Goal: Book appointment/travel/reservation

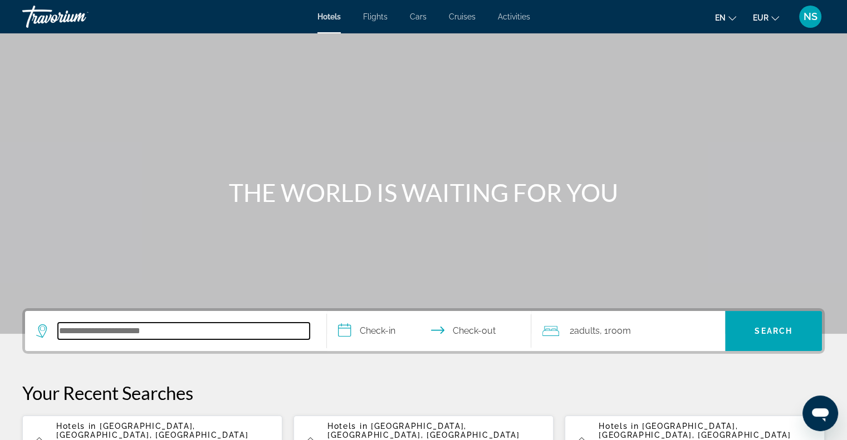
click at [118, 332] on input "Search hotel destination" at bounding box center [184, 331] width 252 height 17
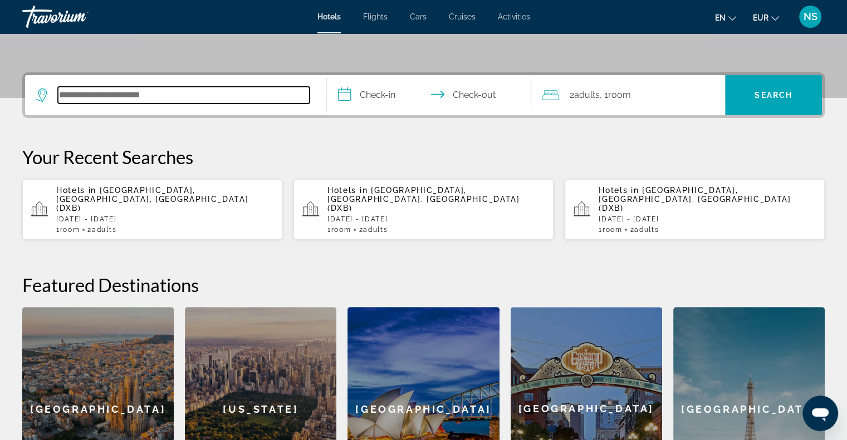
scroll to position [216, 0]
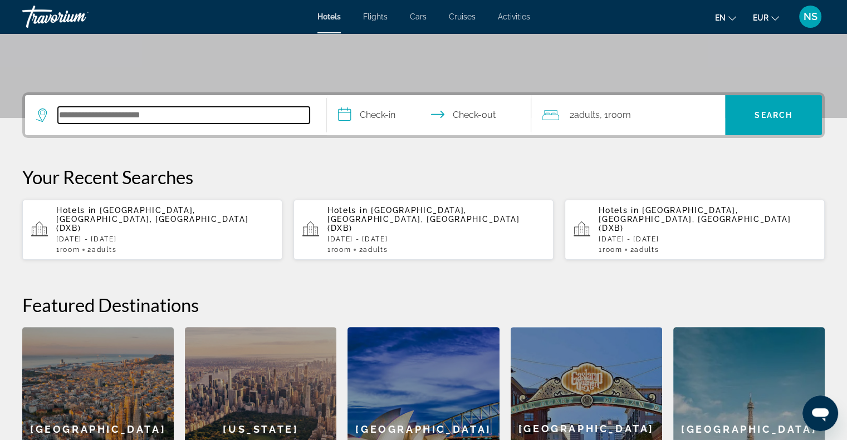
click at [158, 114] on input "Search hotel destination" at bounding box center [184, 115] width 252 height 17
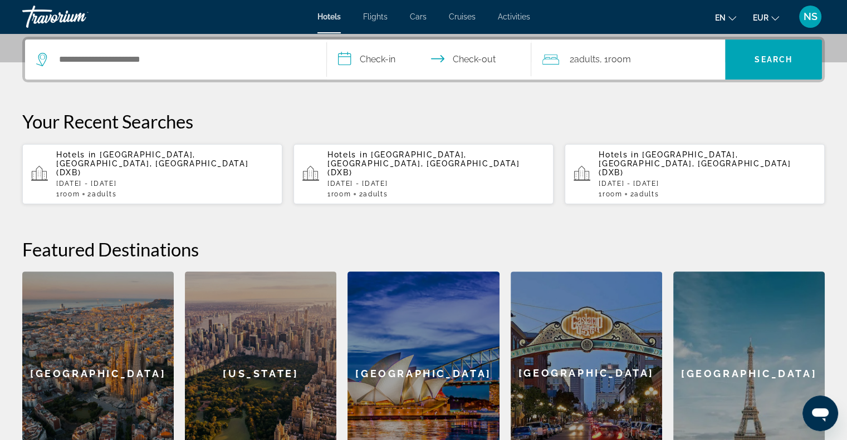
click at [159, 162] on p "Hotels in Dubai, Dubai Emirate, United Arab Emirates (DXB)" at bounding box center [164, 163] width 217 height 27
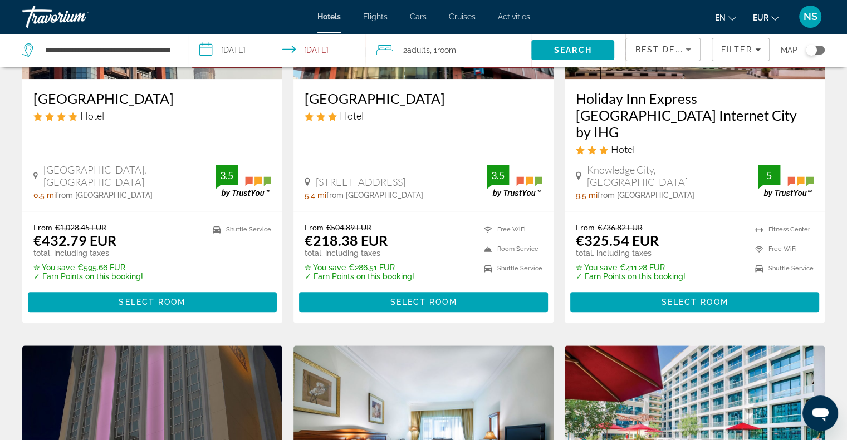
scroll to position [668, 0]
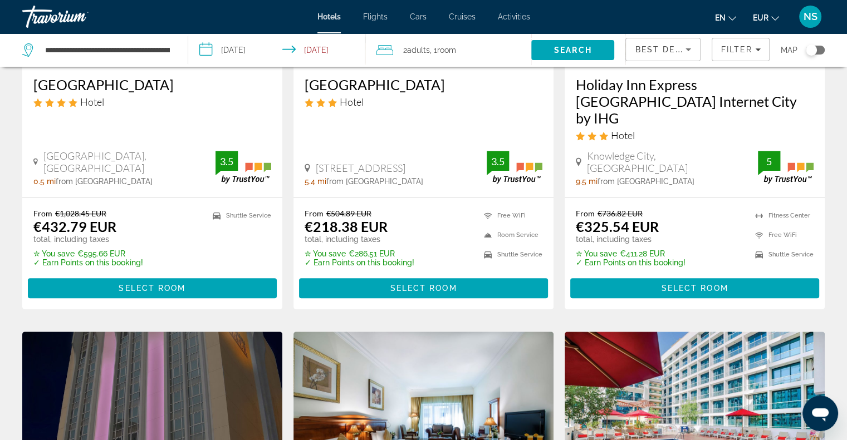
click at [655, 24] on div "en English Español Français Italiano Português русский EUR USD ($) MXN (Mex$) C…" at bounding box center [683, 16] width 284 height 23
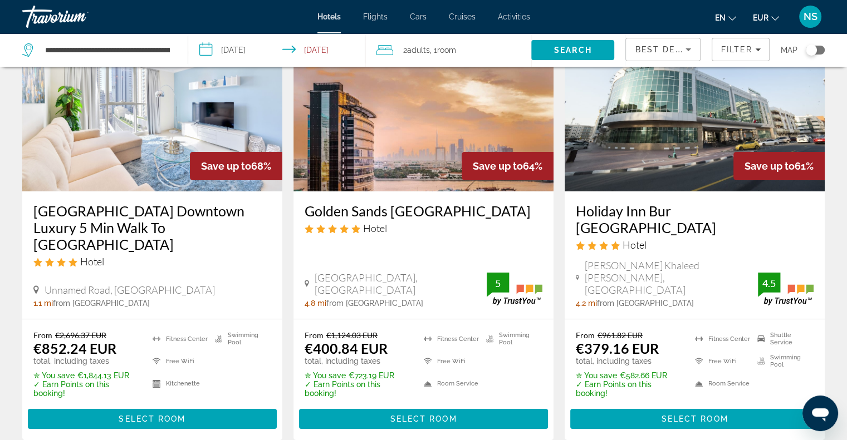
scroll to position [0, 0]
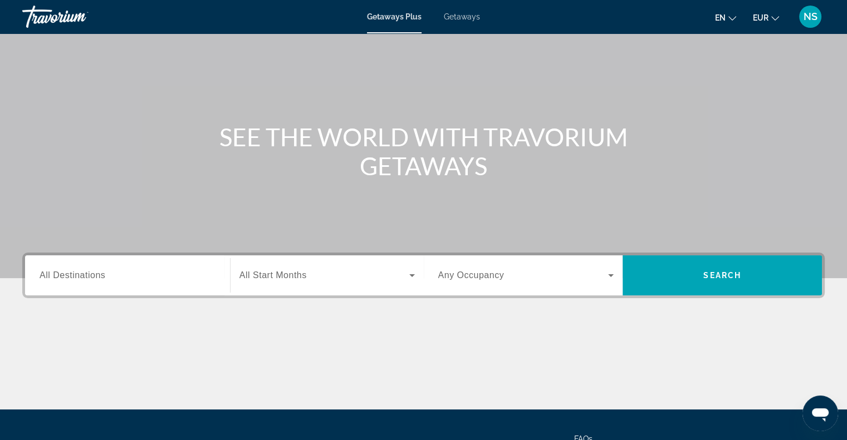
click at [78, 277] on span "All Destinations" at bounding box center [73, 275] width 66 height 9
click at [78, 277] on input "Destination All Destinations" at bounding box center [128, 275] width 176 height 13
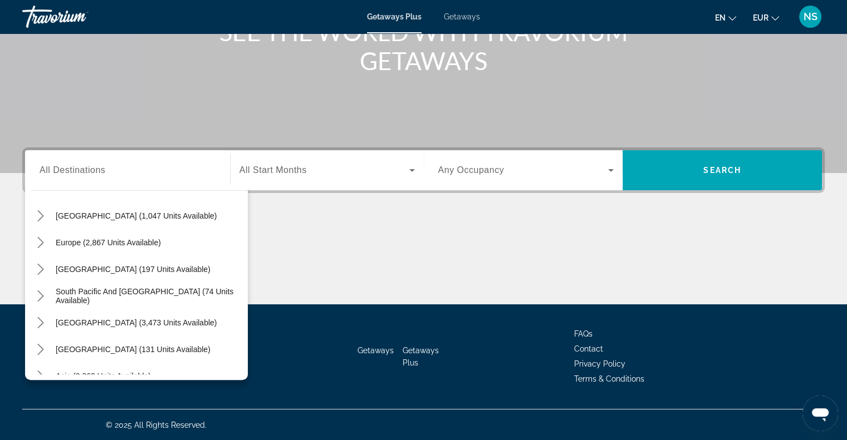
scroll to position [108, 0]
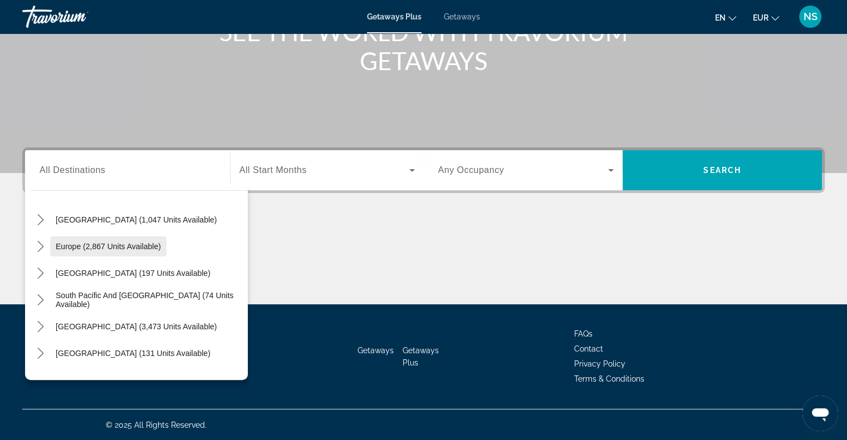
click at [90, 244] on span "Europe (2,867 units available)" at bounding box center [108, 246] width 105 height 9
type input "**********"
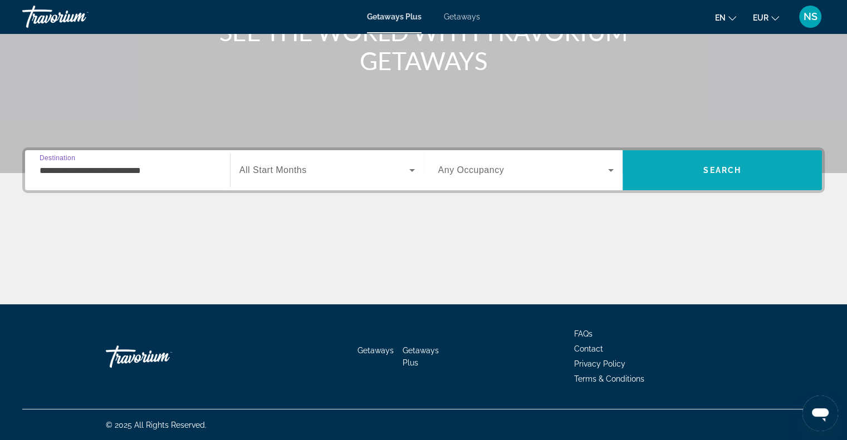
click at [719, 170] on span "Search" at bounding box center [722, 170] width 38 height 9
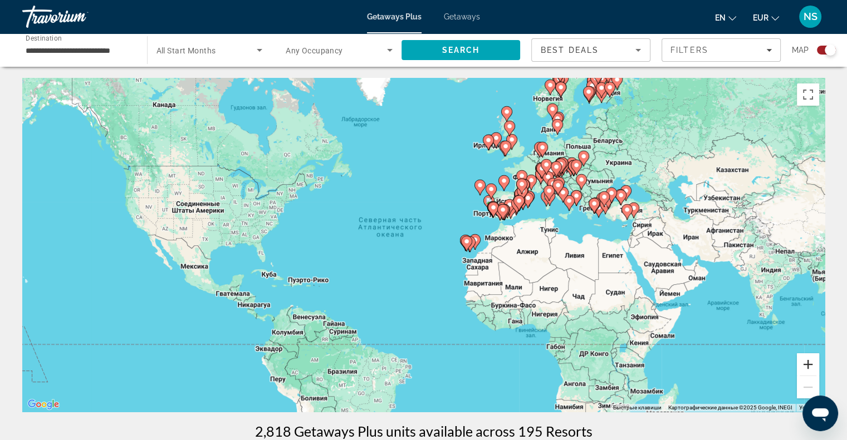
click at [817, 369] on button "Увеличить" at bounding box center [808, 365] width 22 height 22
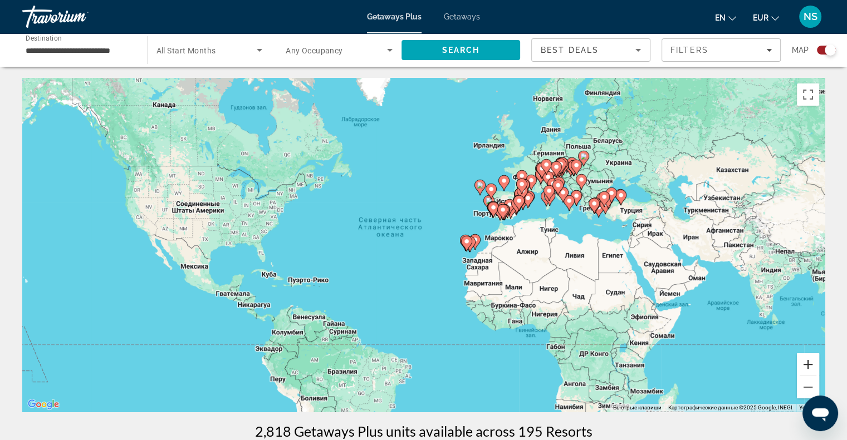
click at [817, 369] on button "Увеличить" at bounding box center [808, 365] width 22 height 22
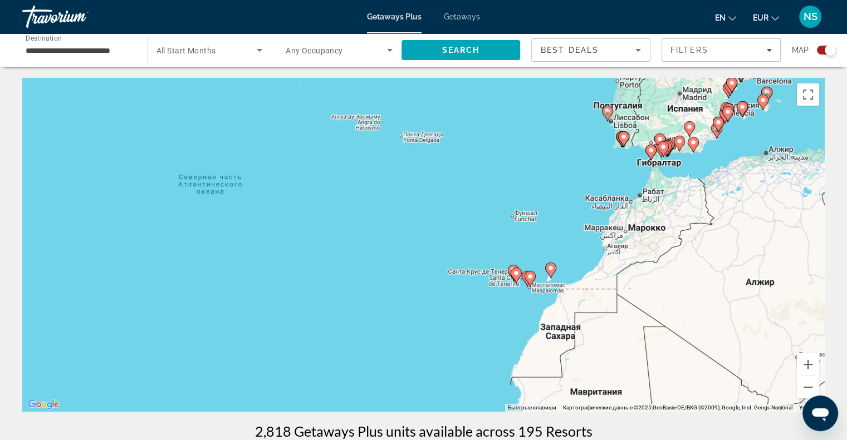
drag, startPoint x: 756, startPoint y: 298, endPoint x: 677, endPoint y: 310, distance: 79.8
click at [677, 310] on div "Чтобы активировать перетаскивание с помощью клавиатуры, нажмите Alt + Ввод. Пос…" at bounding box center [423, 245] width 802 height 334
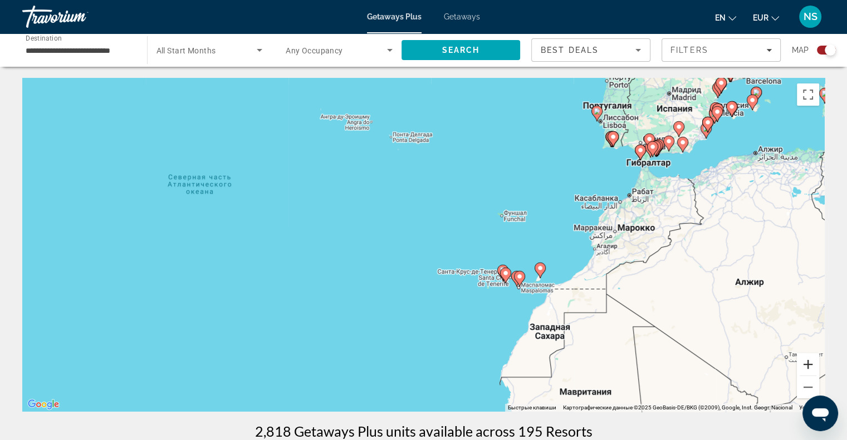
click at [815, 365] on button "Увеличить" at bounding box center [808, 365] width 22 height 22
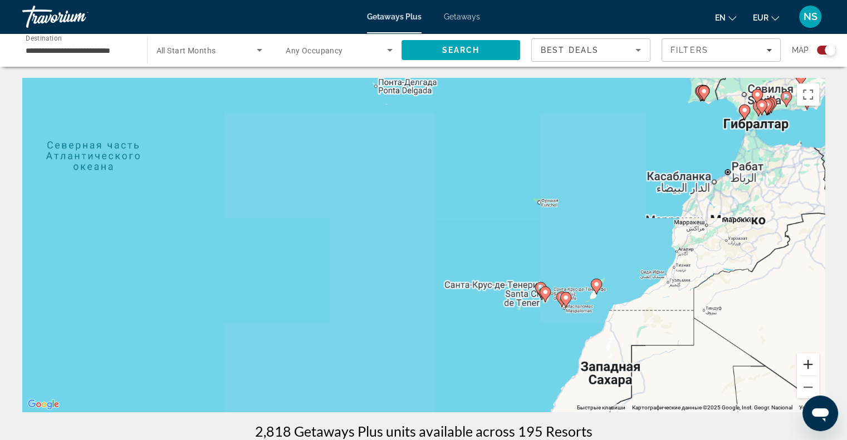
click at [815, 365] on button "Увеличить" at bounding box center [808, 365] width 22 height 22
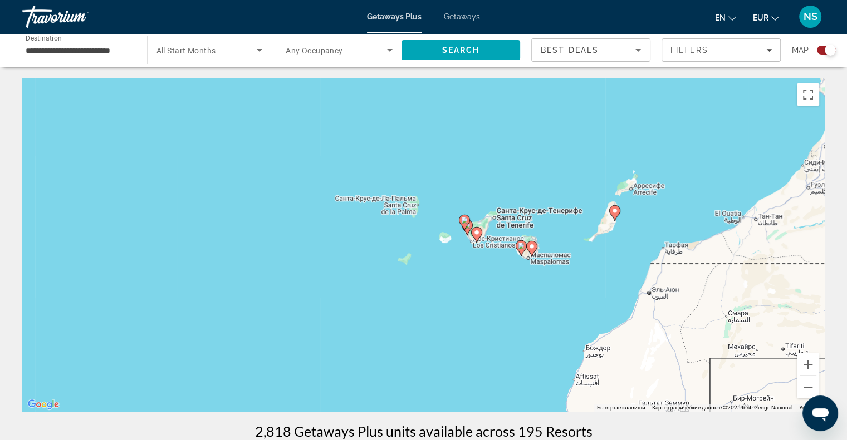
drag, startPoint x: 725, startPoint y: 318, endPoint x: 436, endPoint y: 149, distance: 335.3
click at [436, 149] on div "Чтобы активировать перетаскивание с помощью клавиатуры, нажмите Alt + Ввод. Пос…" at bounding box center [423, 245] width 802 height 334
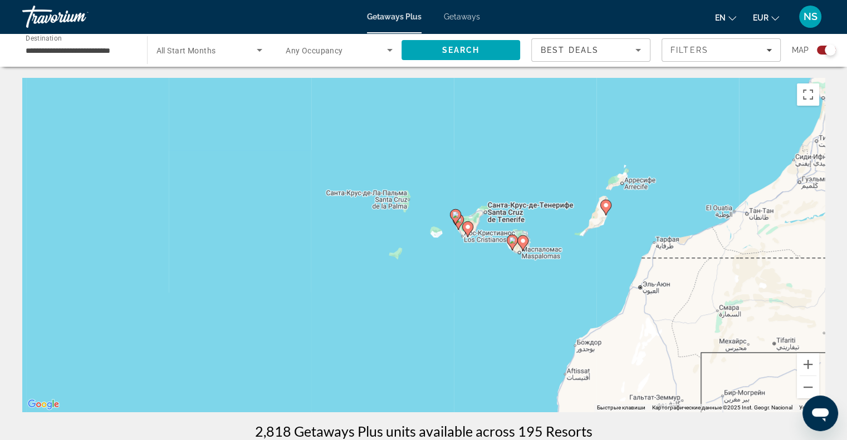
click at [606, 205] on image "Main content" at bounding box center [605, 205] width 7 height 7
click at [606, 206] on image "Main content" at bounding box center [605, 205] width 7 height 7
click at [606, 206] on div "Чтобы активировать перетаскивание с помощью клавиатуры, нажмите Alt + Ввод. Пос…" at bounding box center [423, 245] width 802 height 334
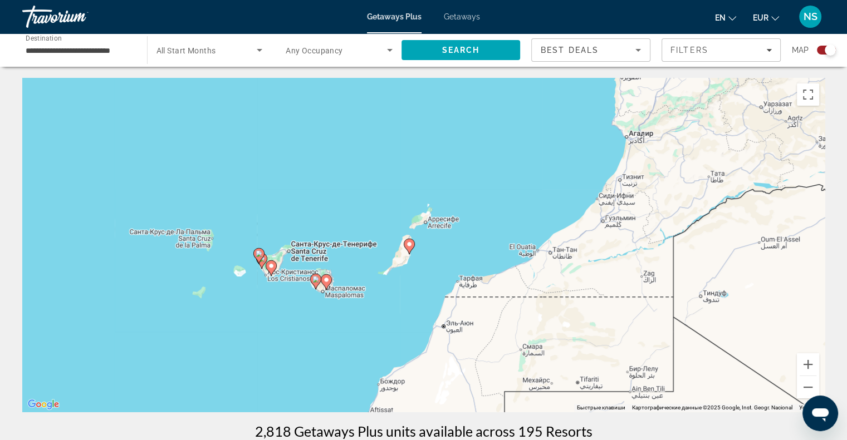
click at [409, 246] on image "Main content" at bounding box center [409, 244] width 7 height 7
click at [410, 244] on image "Main content" at bounding box center [409, 244] width 7 height 7
click at [410, 243] on image "Main content" at bounding box center [409, 244] width 7 height 7
type input "**********"
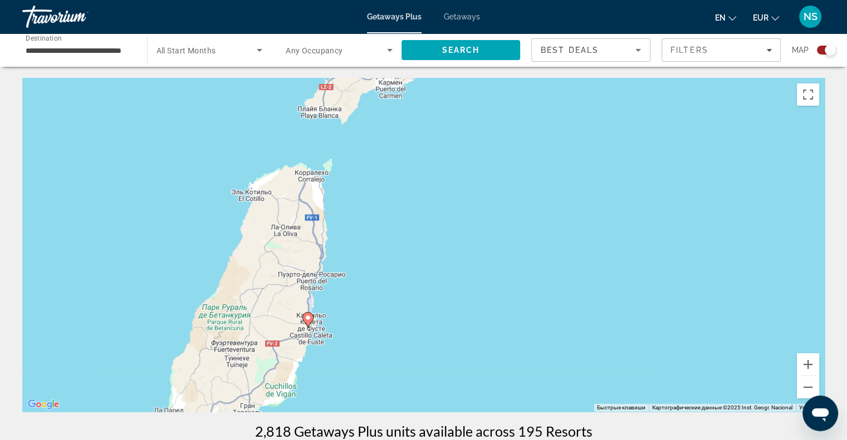
click at [307, 316] on image "Main content" at bounding box center [308, 318] width 7 height 7
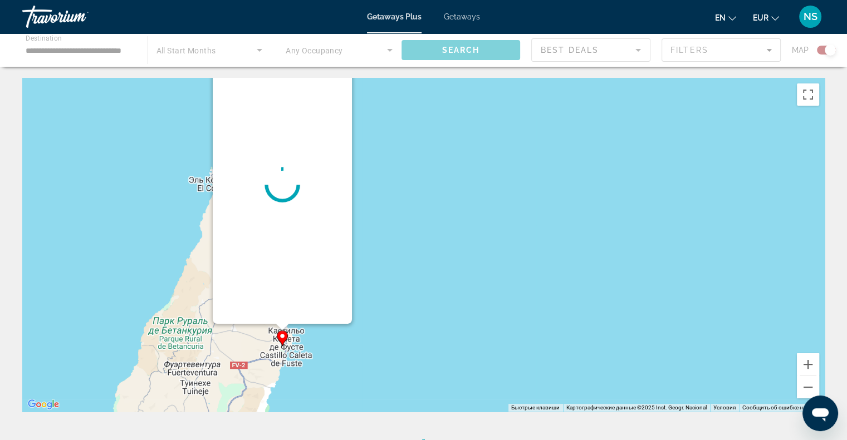
click at [307, 316] on div "Main content" at bounding box center [282, 185] width 139 height 278
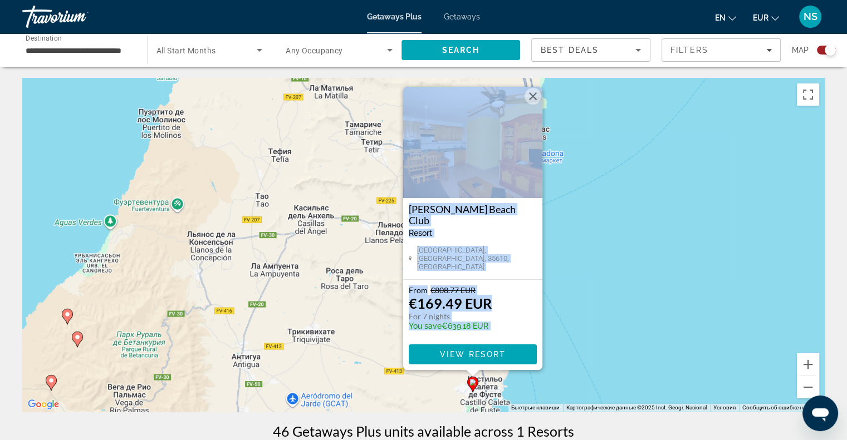
drag, startPoint x: 352, startPoint y: 272, endPoint x: 700, endPoint y: 269, distance: 348.0
click at [700, 269] on div "Чтобы активировать перетаскивание с помощью клавиатуры, нажмите Alt + Ввод. Пос…" at bounding box center [423, 245] width 802 height 334
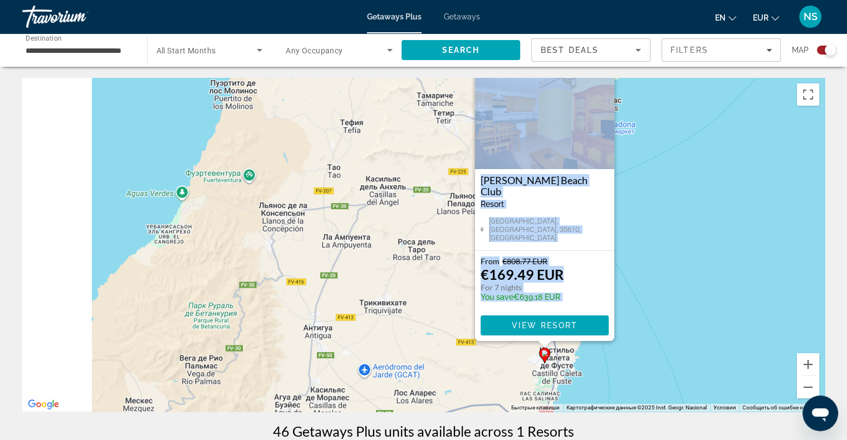
drag, startPoint x: 403, startPoint y: 327, endPoint x: 745, endPoint y: 149, distance: 385.7
click at [743, 152] on div "Чтобы активировать перетаскивание с помощью клавиатуры, нажмите Alt + Ввод. Пос…" at bounding box center [423, 245] width 802 height 334
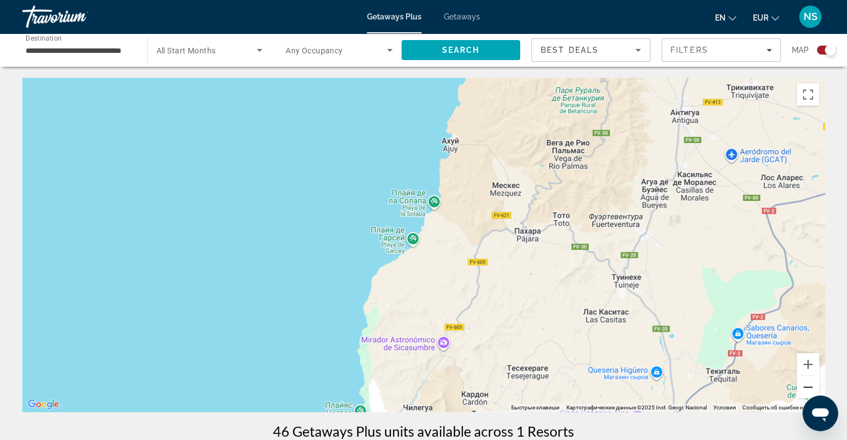
click at [807, 379] on button "Уменьшить" at bounding box center [808, 387] width 22 height 22
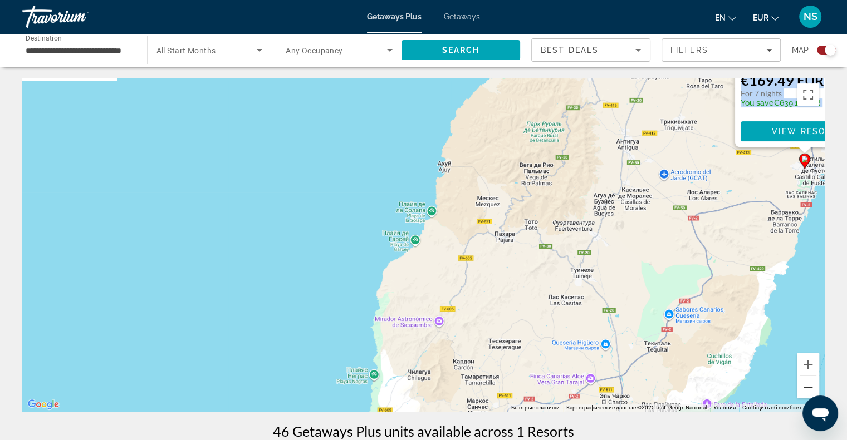
click at [807, 379] on button "Уменьшить" at bounding box center [808, 387] width 22 height 22
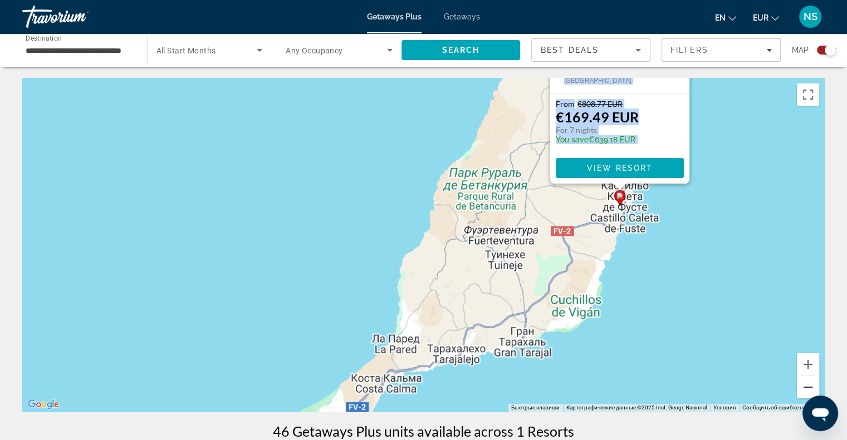
click at [807, 379] on button "Уменьшить" at bounding box center [808, 387] width 22 height 22
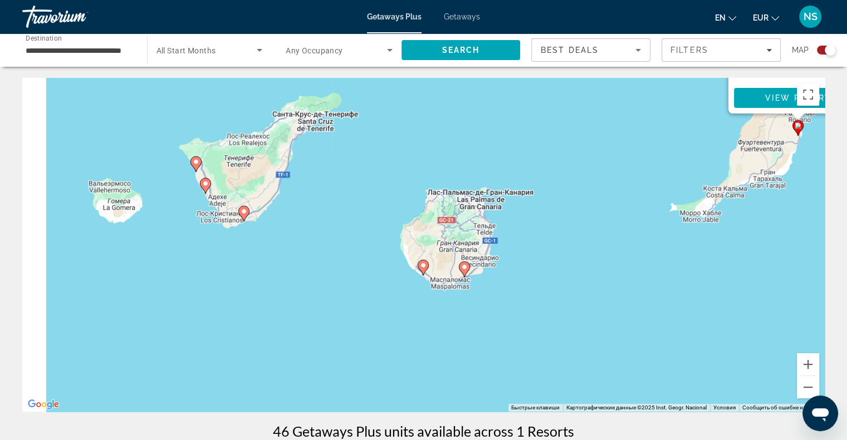
drag, startPoint x: 459, startPoint y: 298, endPoint x: 775, endPoint y: 189, distance: 334.0
click at [774, 191] on div "Чтобы активировать перетаскивание с помощью клавиатуры, нажмите Alt + Ввод. Пос…" at bounding box center [423, 245] width 802 height 334
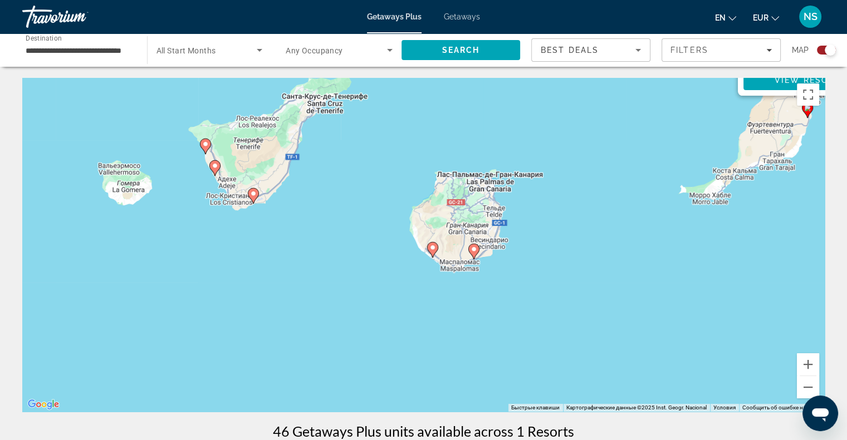
click at [475, 250] on image "Main content" at bounding box center [473, 249] width 7 height 7
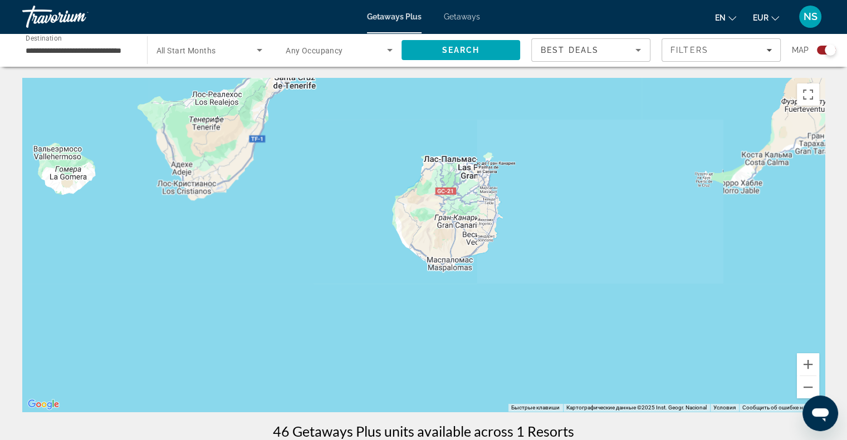
click at [475, 250] on div "Main content" at bounding box center [423, 245] width 802 height 334
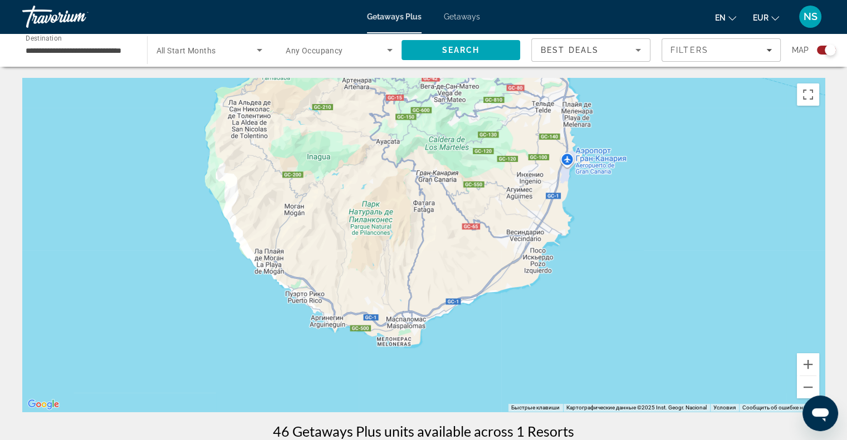
drag, startPoint x: 399, startPoint y: 242, endPoint x: 444, endPoint y: 268, distance: 51.4
click at [444, 268] on div "Main content" at bounding box center [423, 245] width 802 height 334
click at [797, 381] on button "Уменьшить" at bounding box center [808, 387] width 22 height 22
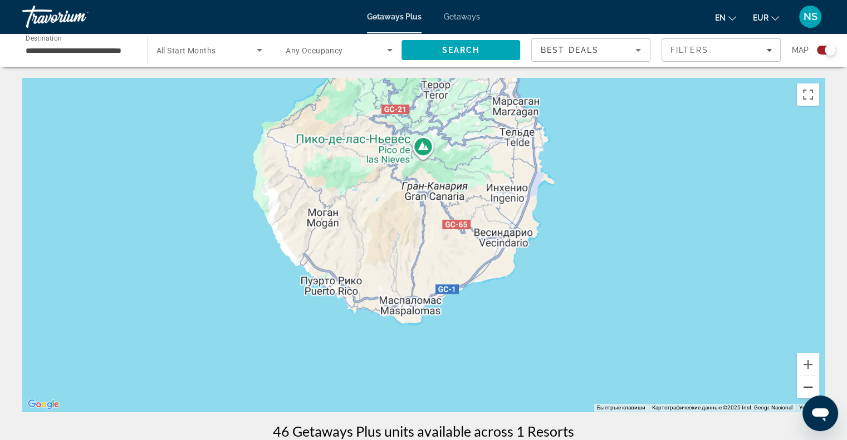
click at [797, 381] on button "Уменьшить" at bounding box center [808, 387] width 22 height 22
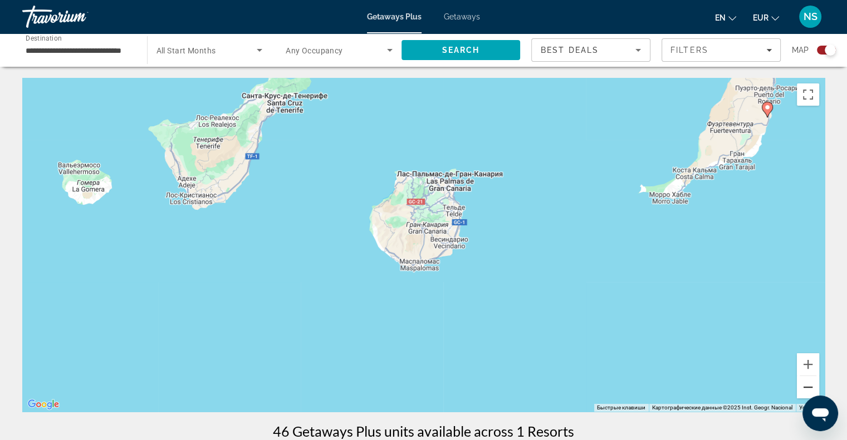
click at [805, 386] on button "Уменьшить" at bounding box center [808, 387] width 22 height 22
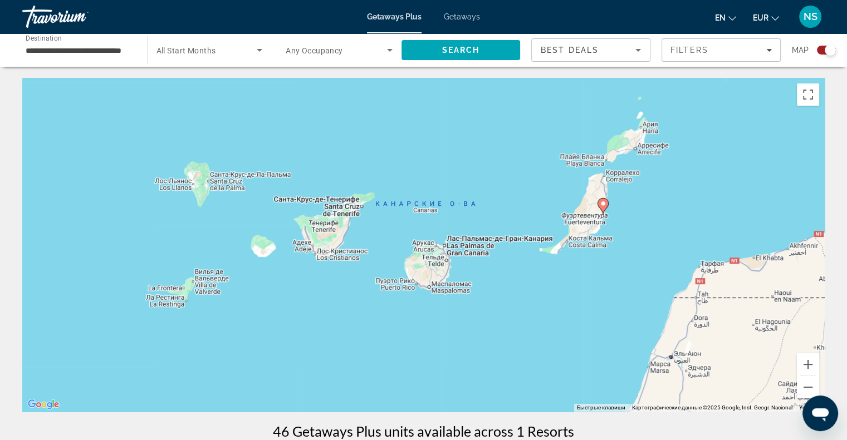
drag, startPoint x: 534, startPoint y: 215, endPoint x: 542, endPoint y: 249, distance: 35.3
click at [542, 249] on div "Чтобы активировать перетаскивание с помощью клавиатуры, нажмите Alt + Ввод. Пос…" at bounding box center [423, 245] width 802 height 334
drag, startPoint x: 460, startPoint y: 313, endPoint x: 448, endPoint y: 324, distance: 17.0
click at [448, 324] on div "Чтобы активировать перетаскивание с помощью клавиатуры, нажмите Alt + Ввод. Пос…" at bounding box center [423, 245] width 802 height 334
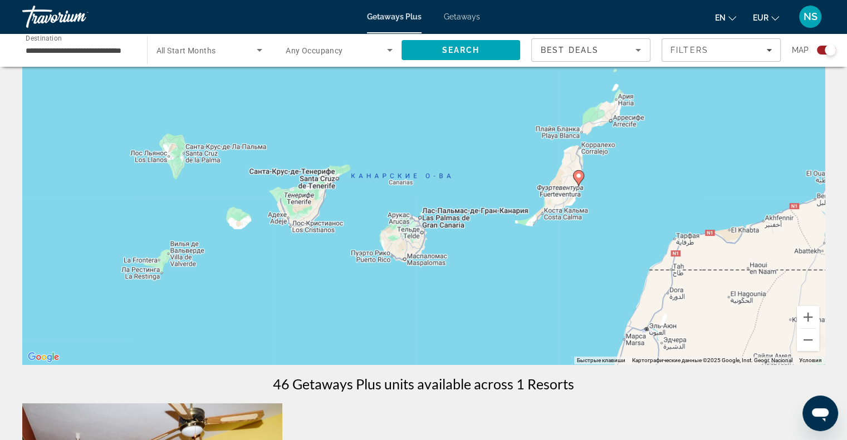
scroll to position [111, 0]
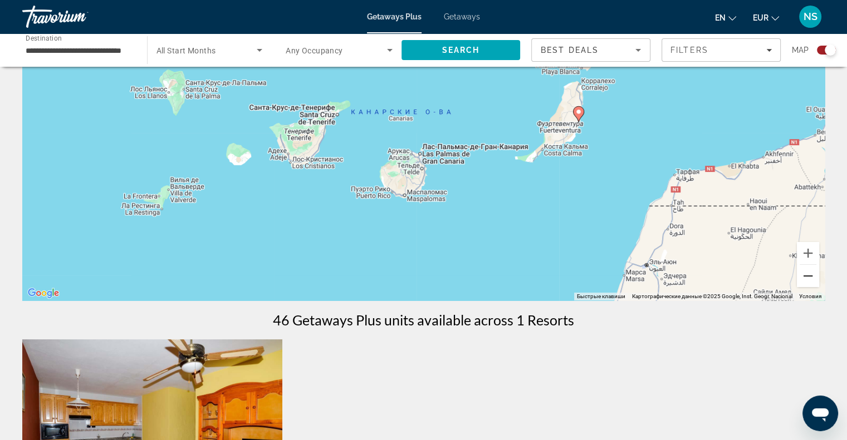
click at [804, 280] on button "Уменьшить" at bounding box center [808, 276] width 22 height 22
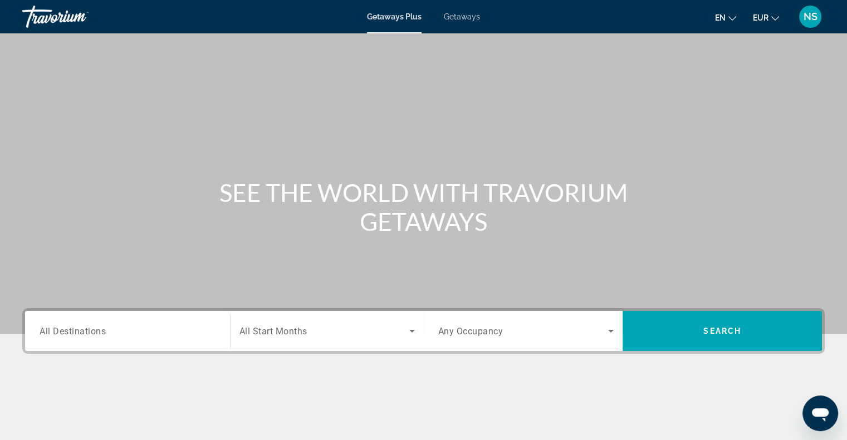
click at [71, 337] on input "Destination All Destinations" at bounding box center [128, 331] width 176 height 13
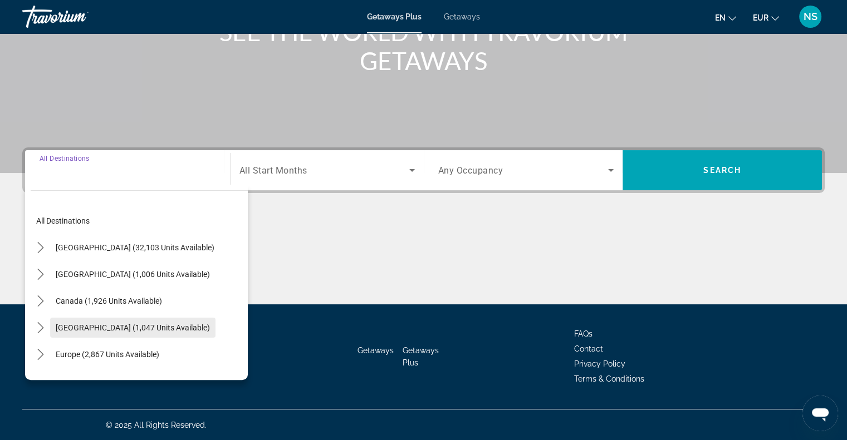
scroll to position [56, 0]
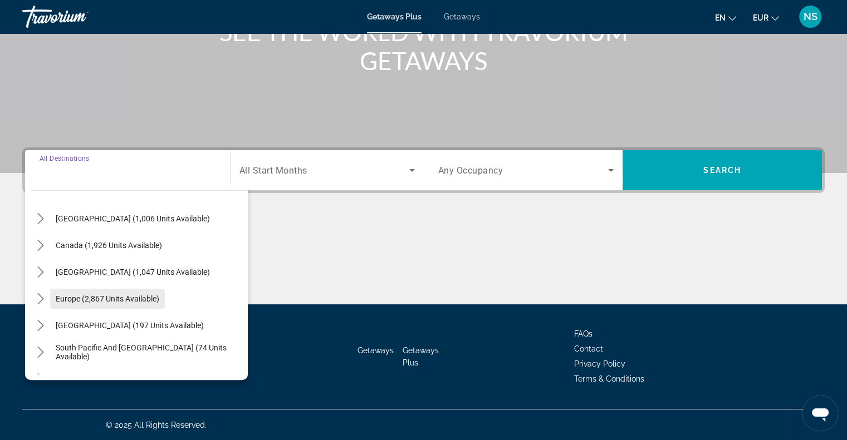
click at [60, 299] on span "Europe (2,867 units available)" at bounding box center [108, 299] width 104 height 9
type input "**********"
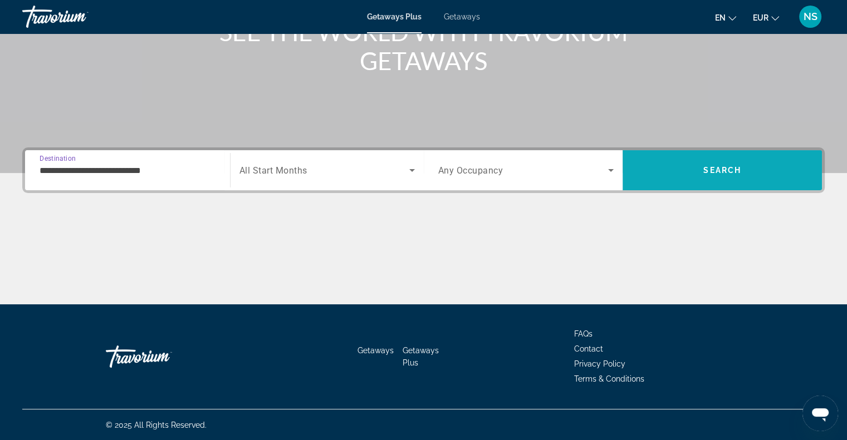
click at [709, 173] on span "Search" at bounding box center [722, 170] width 38 height 9
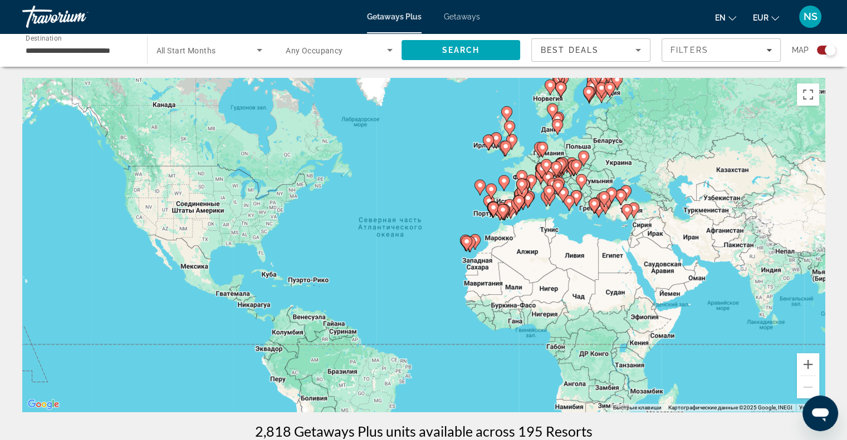
click at [581, 153] on icon "Main content" at bounding box center [583, 158] width 10 height 14
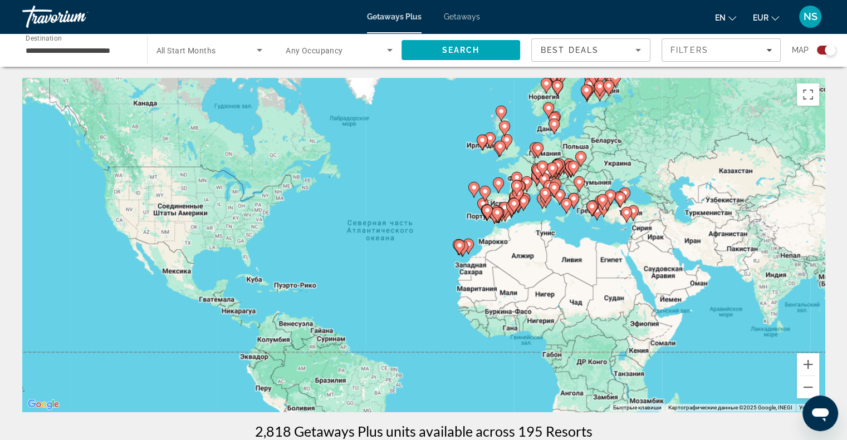
click at [581, 153] on div "Чтобы активировать перетаскивание с помощью клавиатуры, нажмите Alt + Ввод. Пос…" at bounding box center [423, 245] width 802 height 334
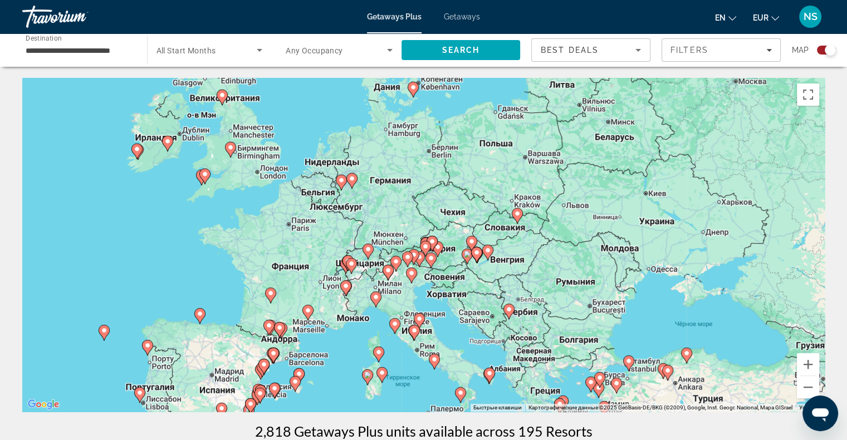
click at [517, 211] on image "Main content" at bounding box center [517, 213] width 7 height 7
type input "**********"
click at [517, 211] on div "Чтобы активировать перетаскивание с помощью клавиатуры, нажмите Alt + Ввод. Пос…" at bounding box center [423, 245] width 802 height 334
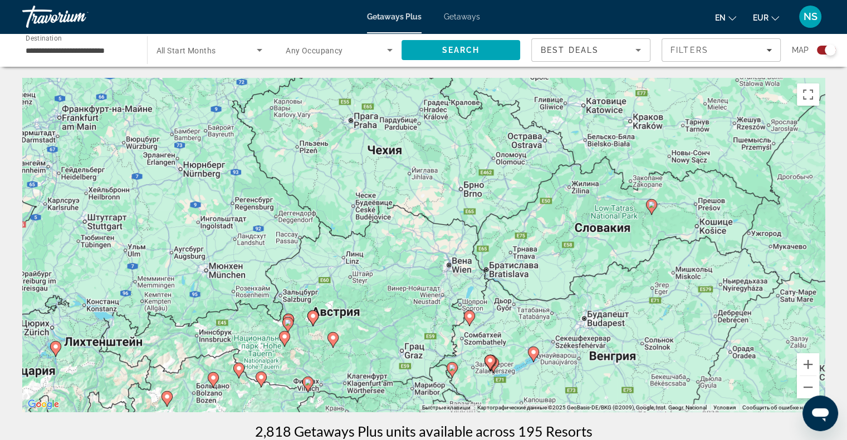
click at [650, 205] on image "Main content" at bounding box center [651, 205] width 7 height 7
click at [650, 205] on div "Чтобы активировать перетаскивание с помощью клавиатуры, нажмите Alt + Ввод. Пос…" at bounding box center [423, 245] width 802 height 334
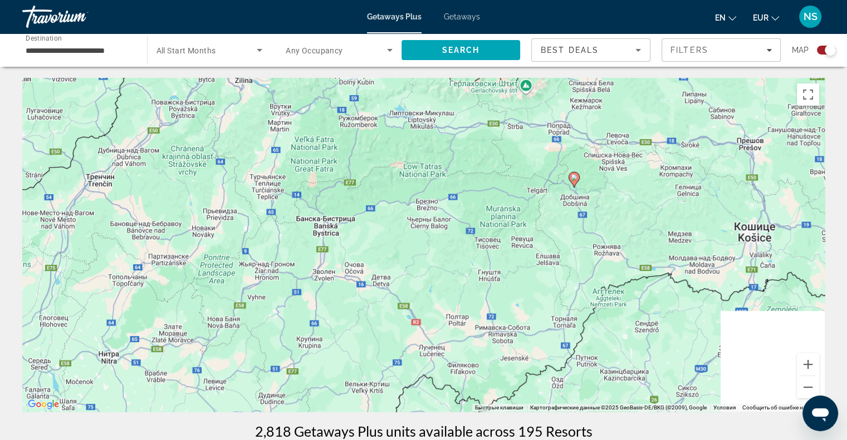
drag, startPoint x: 654, startPoint y: 258, endPoint x: 161, endPoint y: 272, distance: 492.9
click at [161, 272] on div "Чтобы активировать перетаскивание с помощью клавиатуры, нажмите Alt + Ввод. Пос…" at bounding box center [423, 245] width 802 height 334
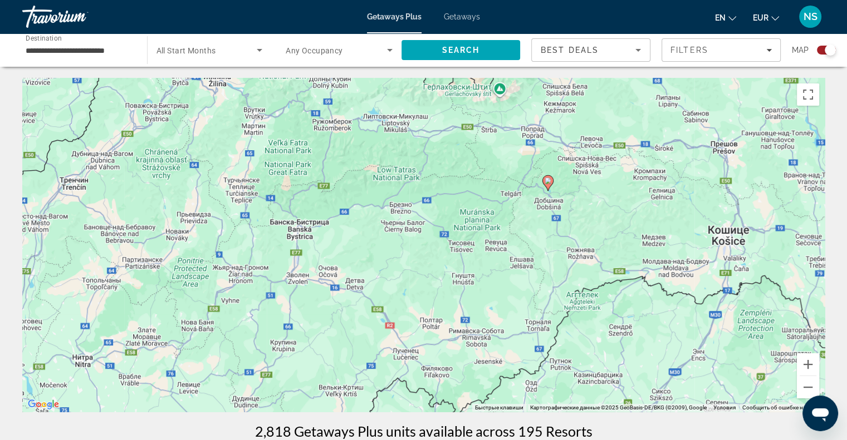
click at [547, 183] on image "Main content" at bounding box center [547, 181] width 7 height 7
click at [547, 183] on div "Чтобы активировать перетаскивание с помощью клавиатуры, нажмите Alt + Ввод. Пос…" at bounding box center [423, 245] width 802 height 334
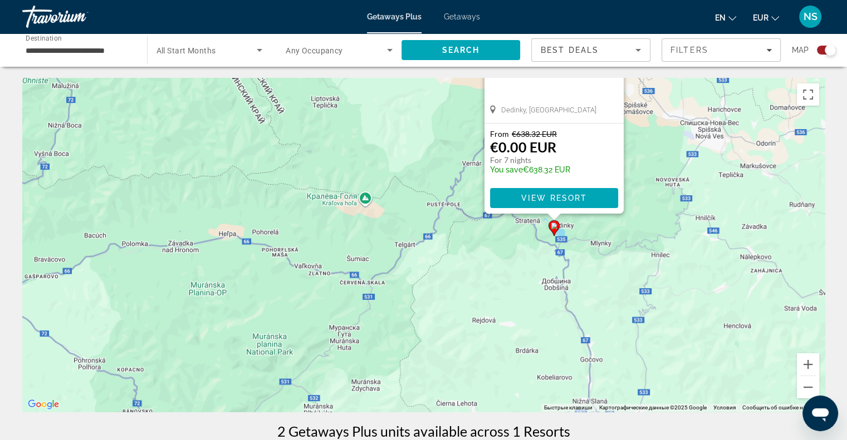
drag, startPoint x: 562, startPoint y: 206, endPoint x: 415, endPoint y: 297, distance: 173.5
click at [415, 297] on div "Чтобы активировать перетаскивание с помощью клавиатуры, нажмите Alt + Ввод. Пос…" at bounding box center [423, 245] width 802 height 334
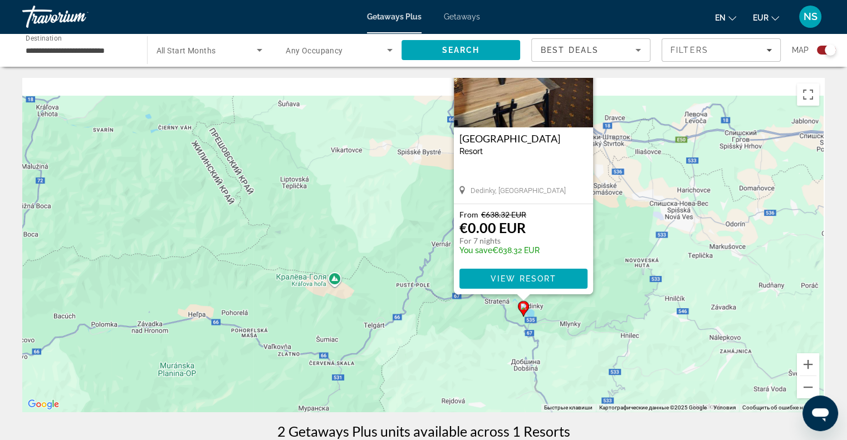
drag, startPoint x: 641, startPoint y: 168, endPoint x: 630, endPoint y: 234, distance: 67.2
click at [630, 234] on div "Чтобы активировать перетаскивание с помощью клавиатуры, нажмите Alt + Ввод. Пос…" at bounding box center [423, 245] width 802 height 334
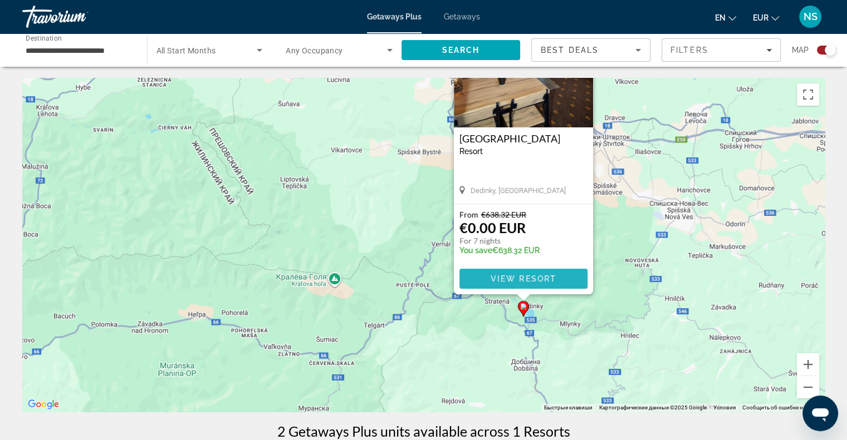
click at [554, 273] on span "Main content" at bounding box center [523, 279] width 128 height 27
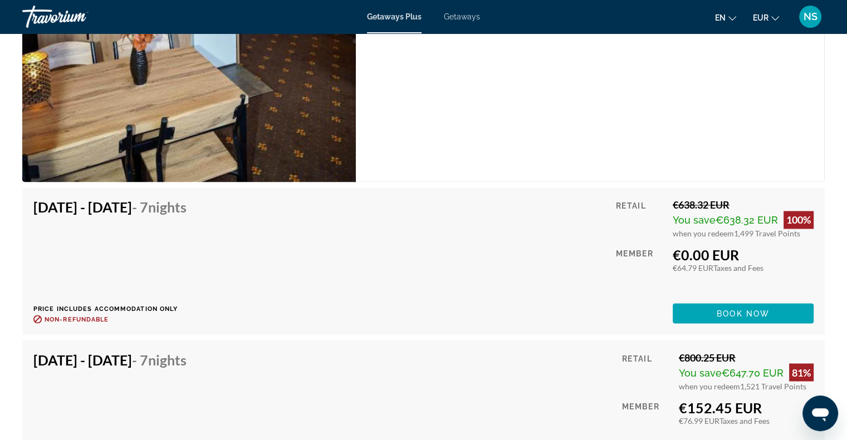
scroll to position [1837, 0]
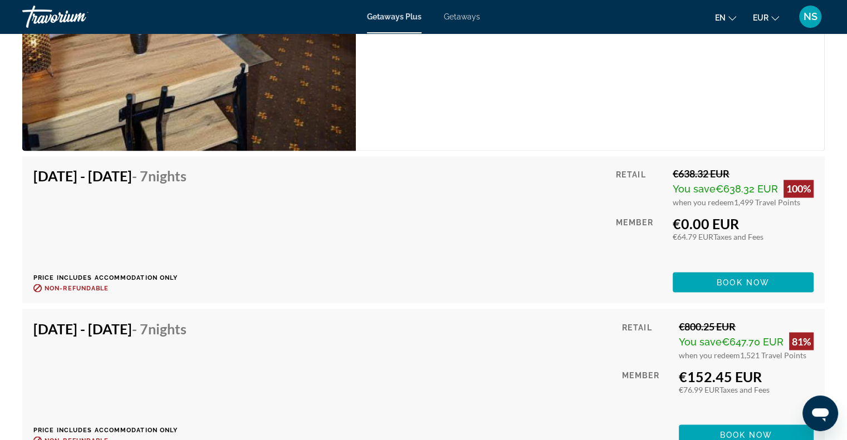
click at [593, 86] on div "Studio Unit (Partial Kitchen) Bedrooms Studio Max Occupancy 3 Kitchen Partial K…" at bounding box center [590, 24] width 469 height 254
